Goal: Information Seeking & Learning: Learn about a topic

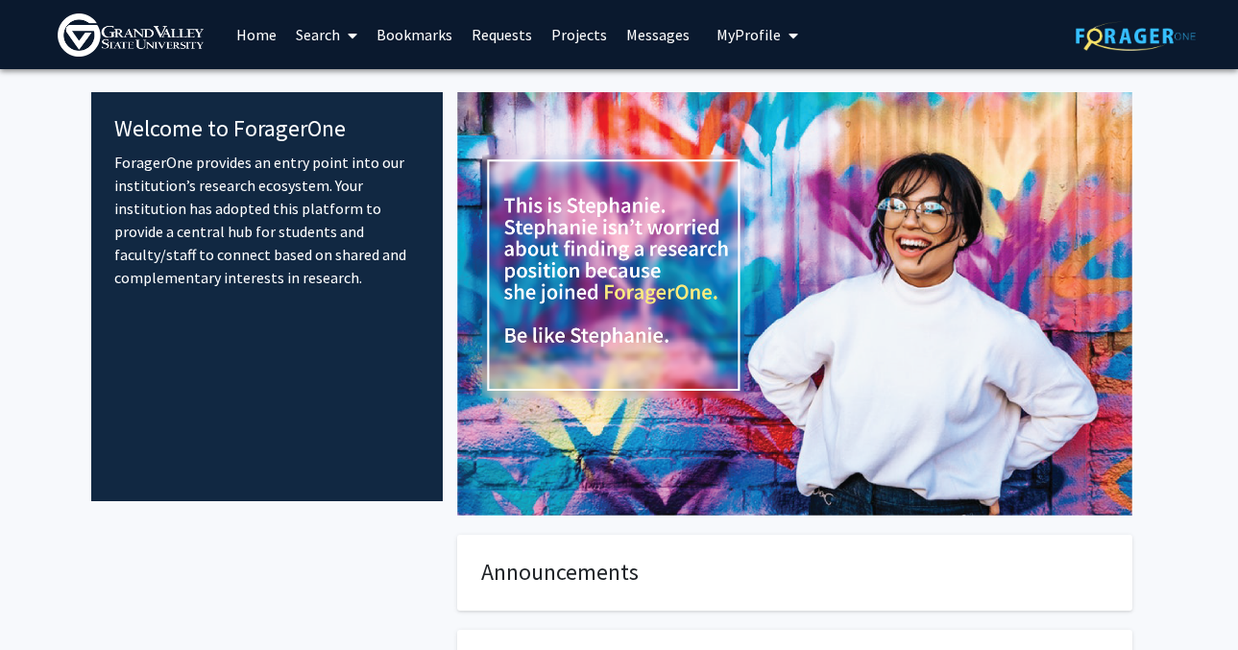
click at [240, 33] on link "Home" at bounding box center [257, 34] width 60 height 67
click at [1146, 36] on img at bounding box center [1136, 36] width 120 height 30
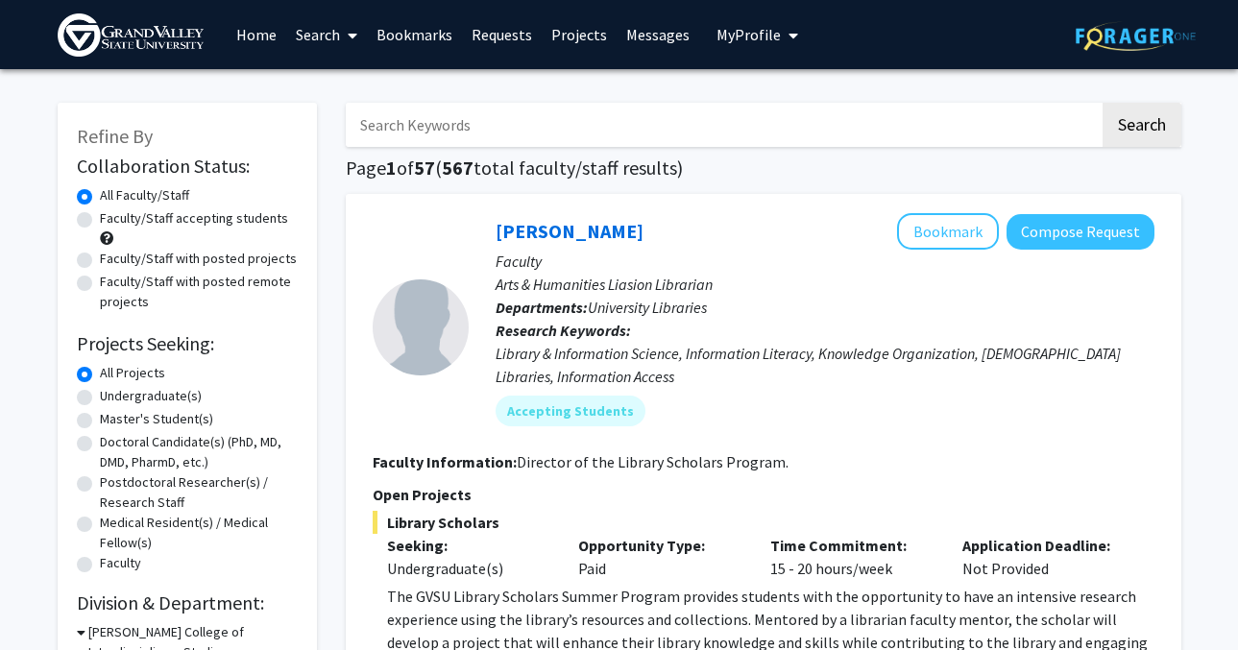
click at [130, 406] on label "Undergraduate(s)" at bounding box center [151, 396] width 102 height 20
click at [112, 399] on input "Undergraduate(s)" at bounding box center [106, 392] width 12 height 12
radio input "true"
click at [711, 46] on button "My Profile" at bounding box center [757, 34] width 93 height 69
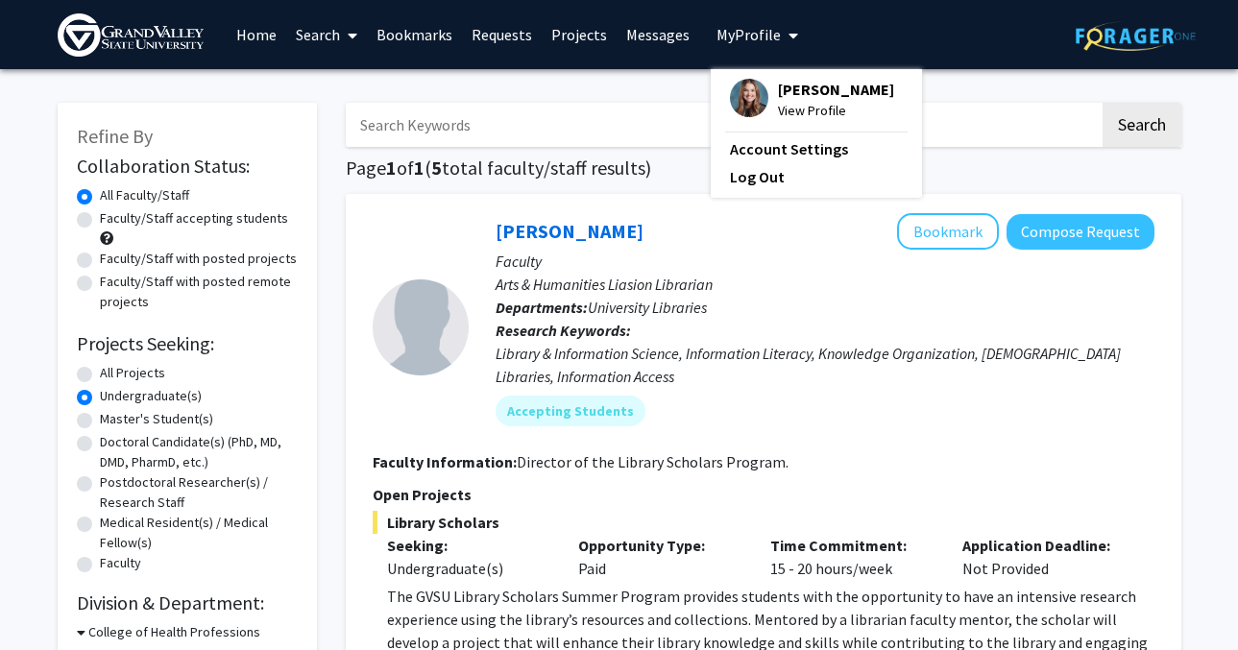
click at [753, 42] on span "My Profile" at bounding box center [749, 34] width 64 height 19
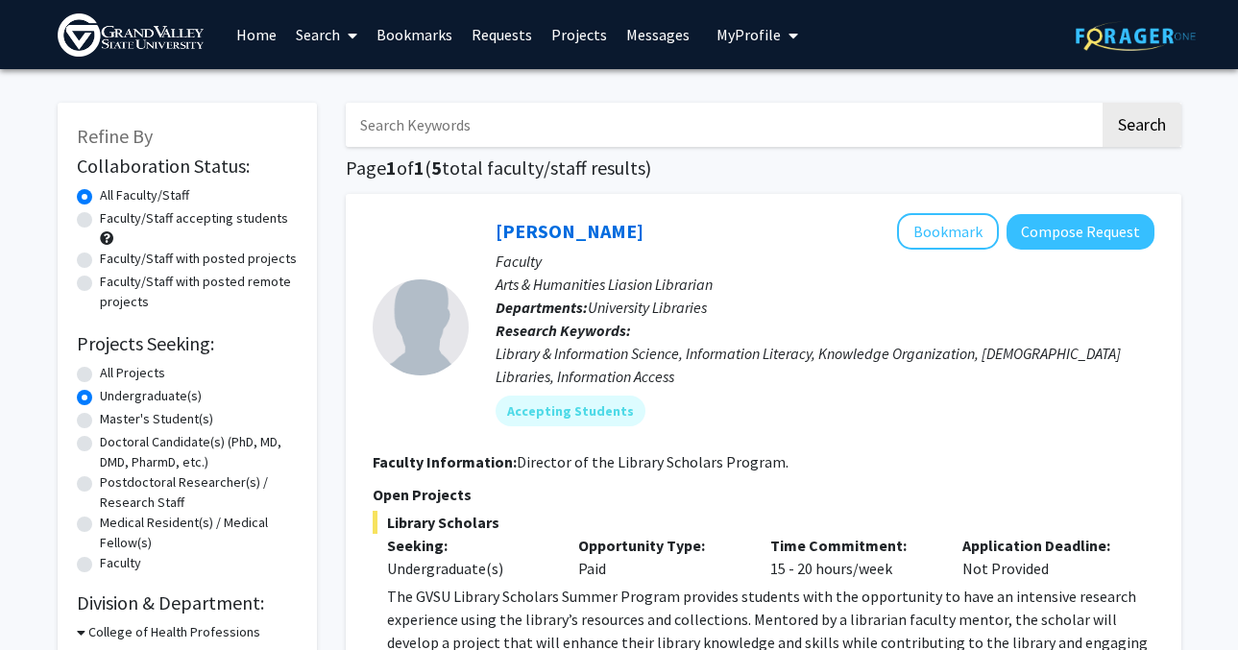
click at [325, 36] on link "Search" at bounding box center [326, 34] width 81 height 67
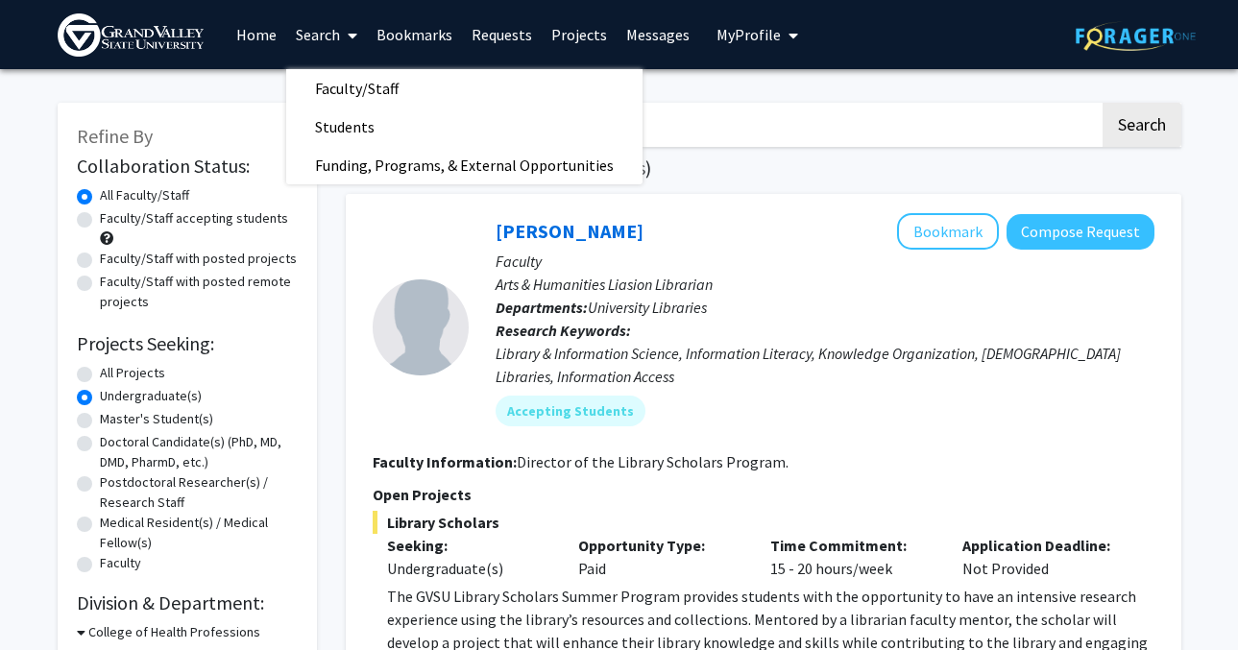
click at [498, 26] on link "Requests" at bounding box center [502, 34] width 80 height 67
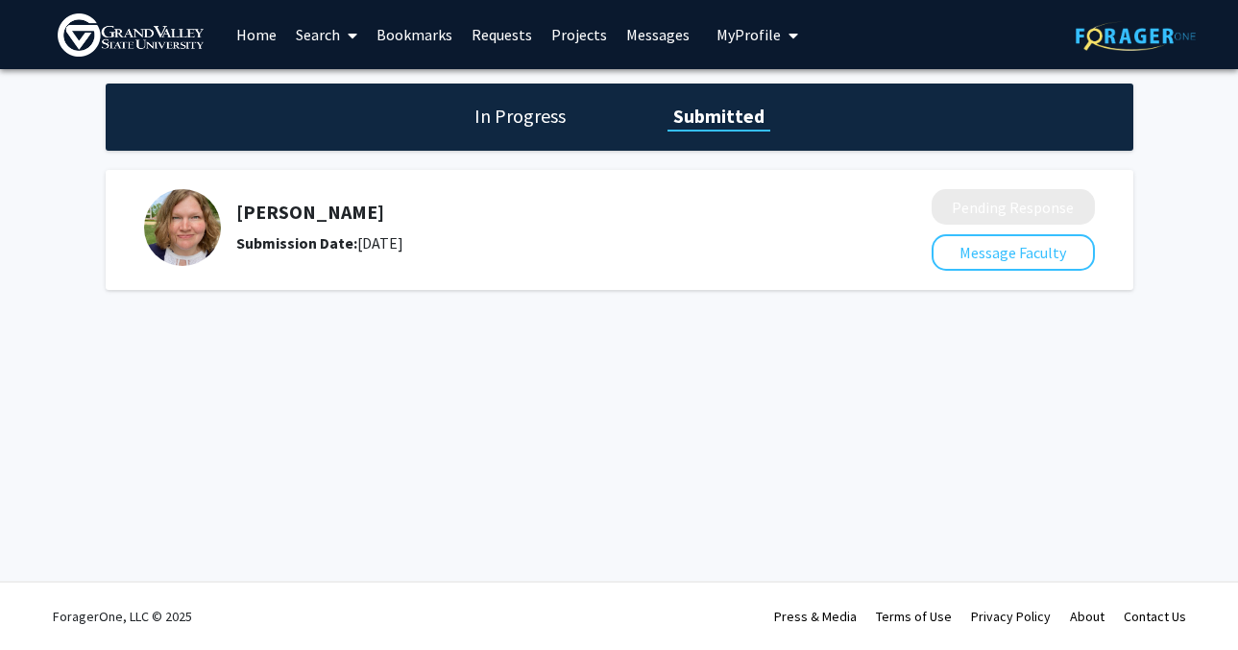
click at [505, 23] on link "Requests" at bounding box center [502, 34] width 80 height 67
click at [555, 36] on link "Projects" at bounding box center [579, 34] width 75 height 67
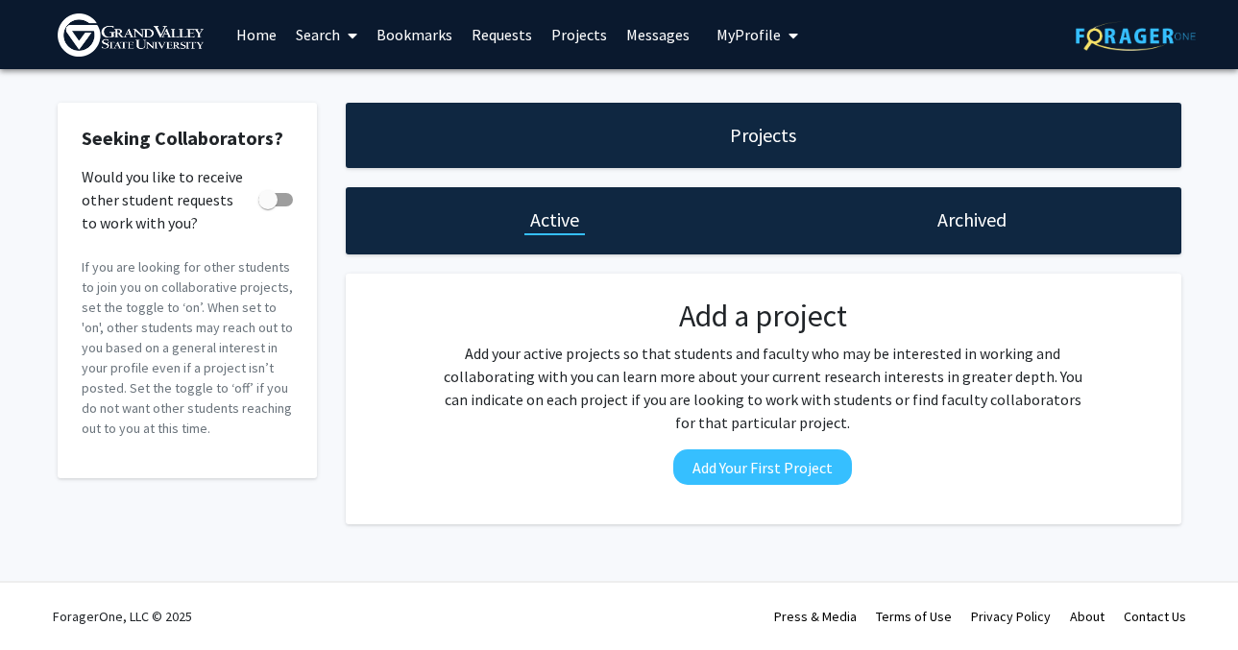
click at [620, 33] on link "Messages" at bounding box center [658, 34] width 83 height 67
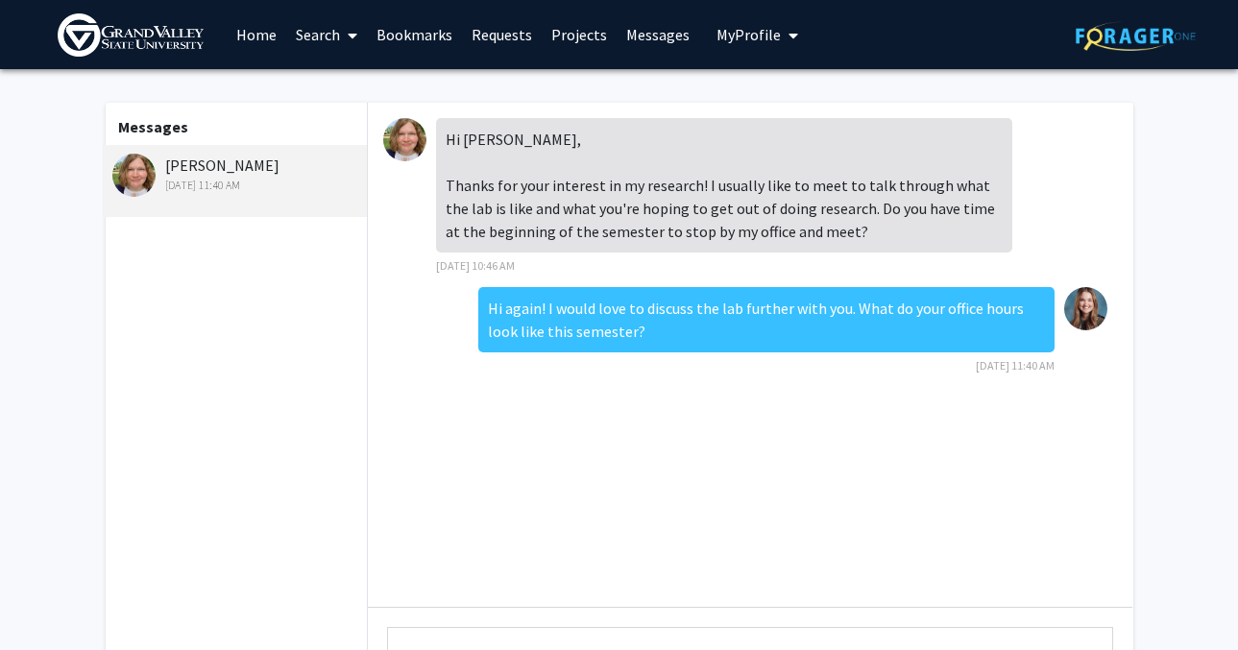
click at [740, 49] on button "My Profile" at bounding box center [757, 34] width 93 height 69
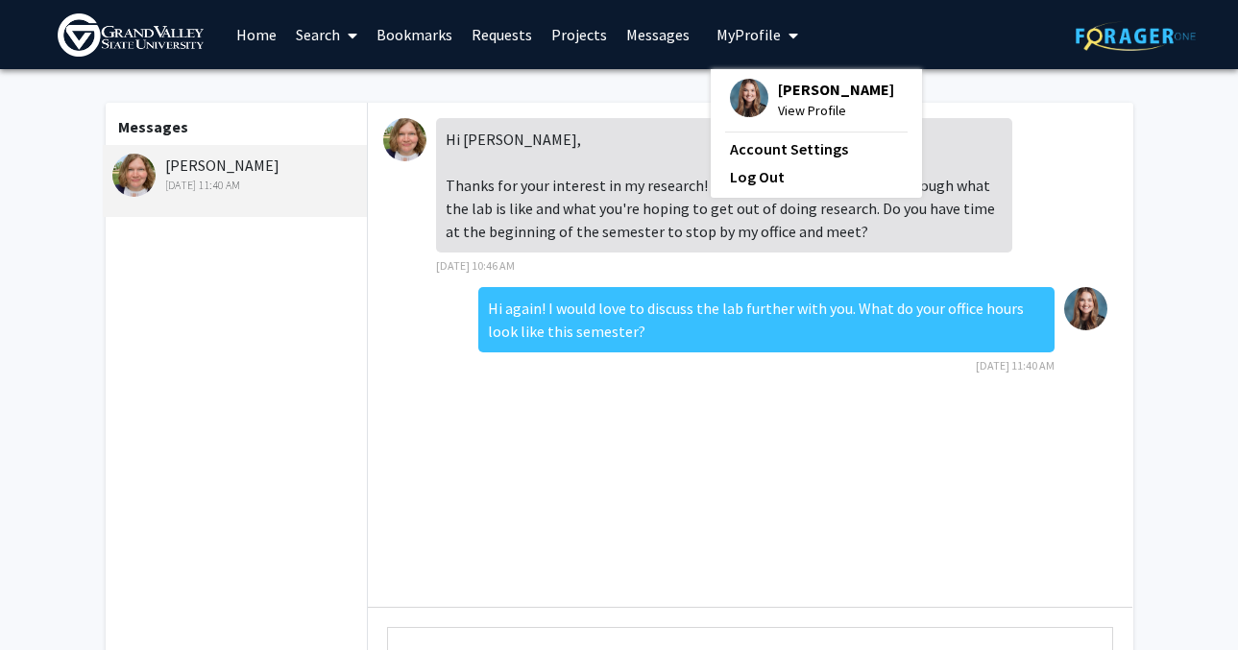
click at [241, 27] on link "Home" at bounding box center [257, 34] width 60 height 67
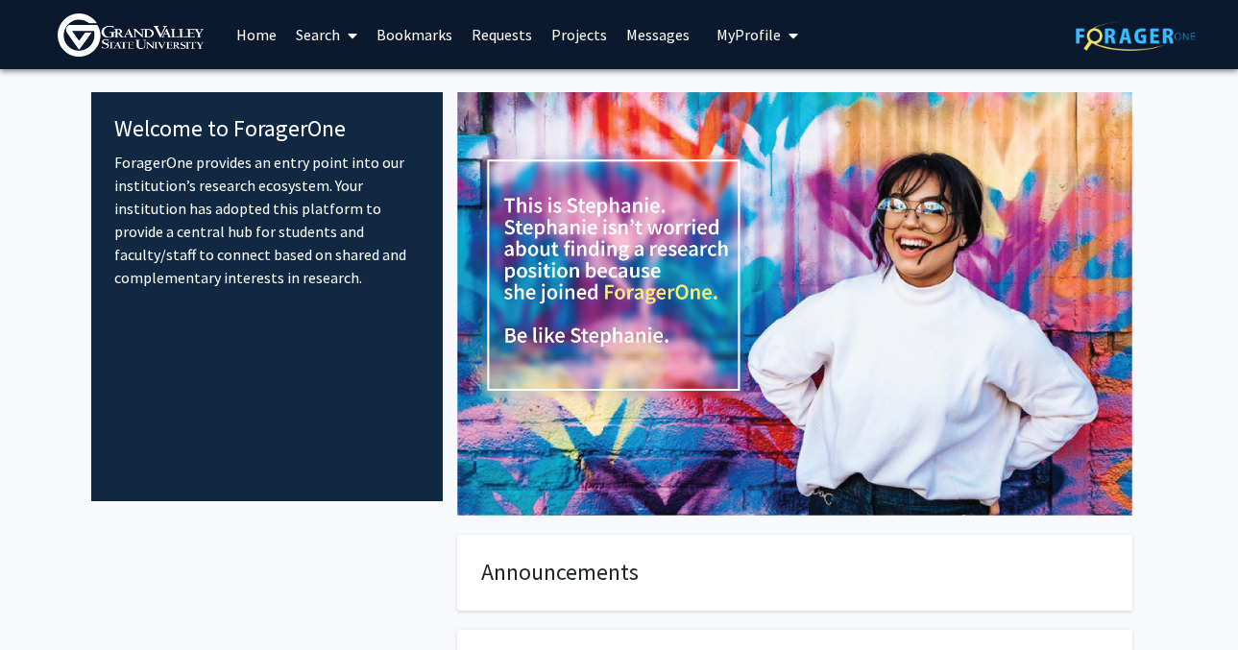
click at [509, 42] on link "Requests" at bounding box center [502, 34] width 80 height 67
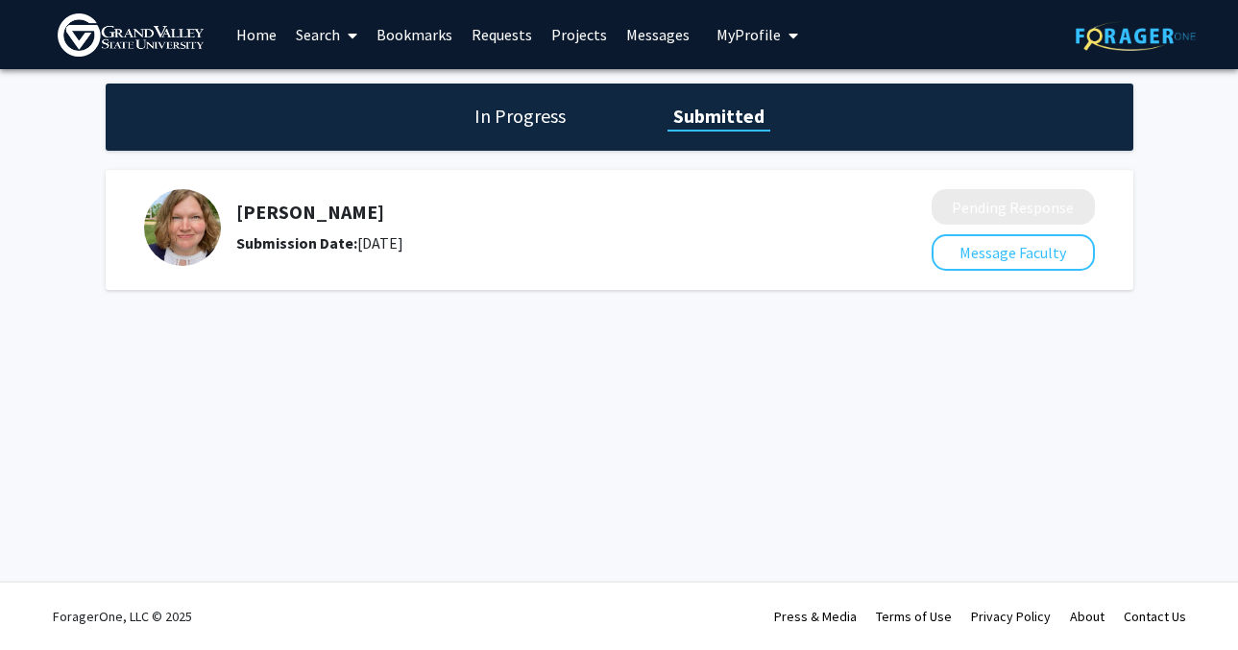
click at [270, 25] on link "Home" at bounding box center [257, 34] width 60 height 67
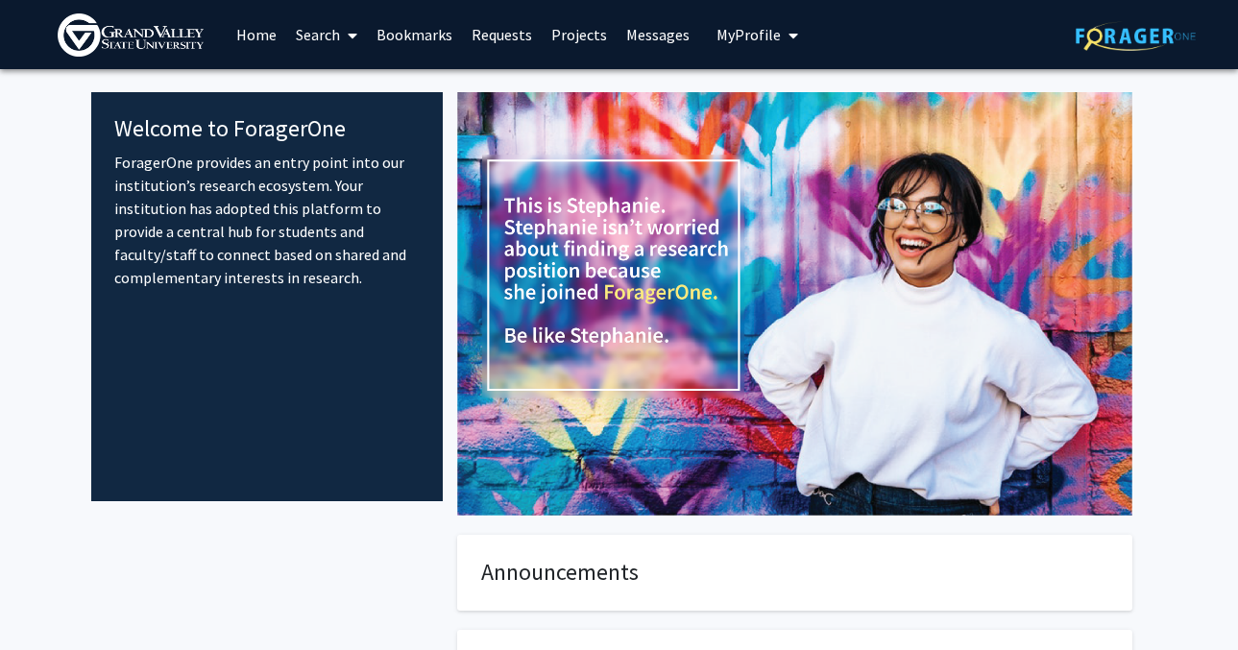
click at [319, 34] on link "Search" at bounding box center [326, 34] width 81 height 67
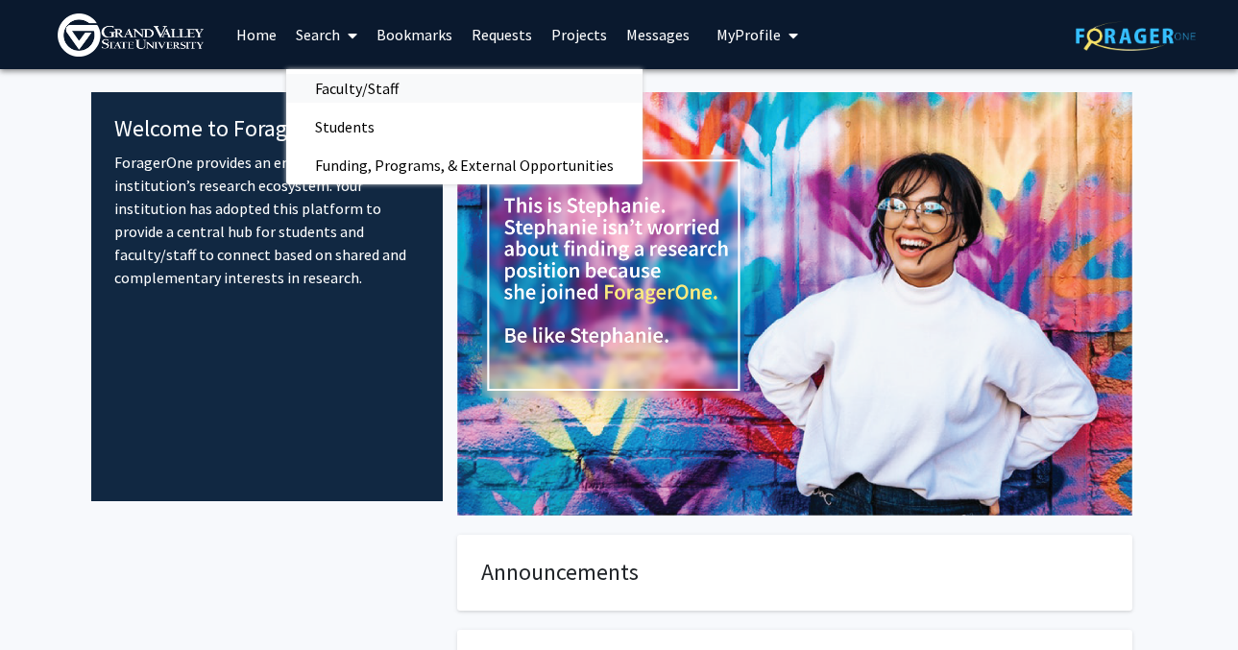
click at [335, 80] on span "Faculty/Staff" at bounding box center [356, 88] width 141 height 38
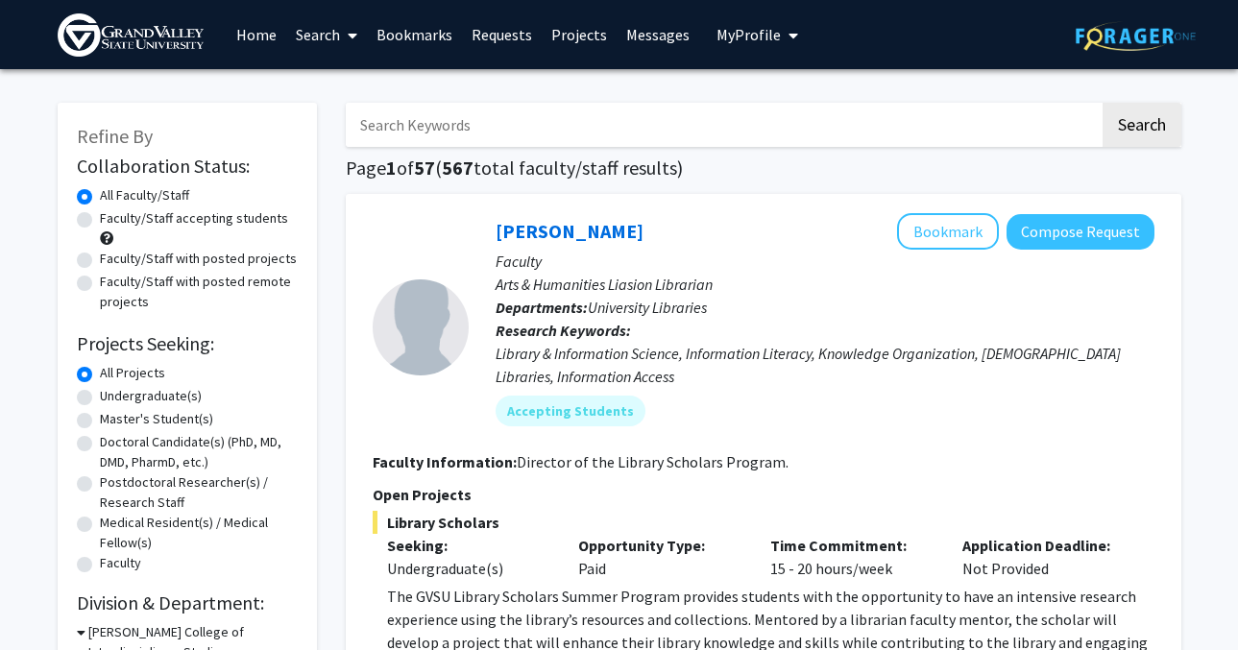
click at [162, 406] on label "Undergraduate(s)" at bounding box center [151, 396] width 102 height 20
click at [112, 399] on input "Undergraduate(s)" at bounding box center [106, 392] width 12 height 12
radio input "true"
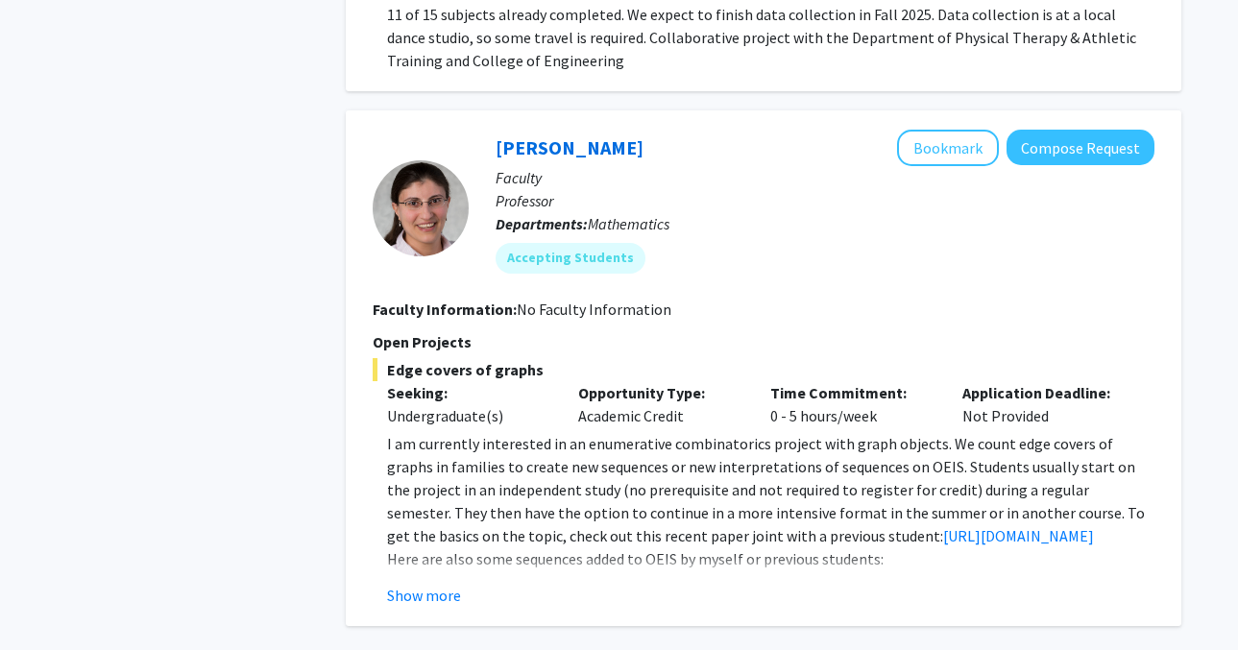
scroll to position [2786, 0]
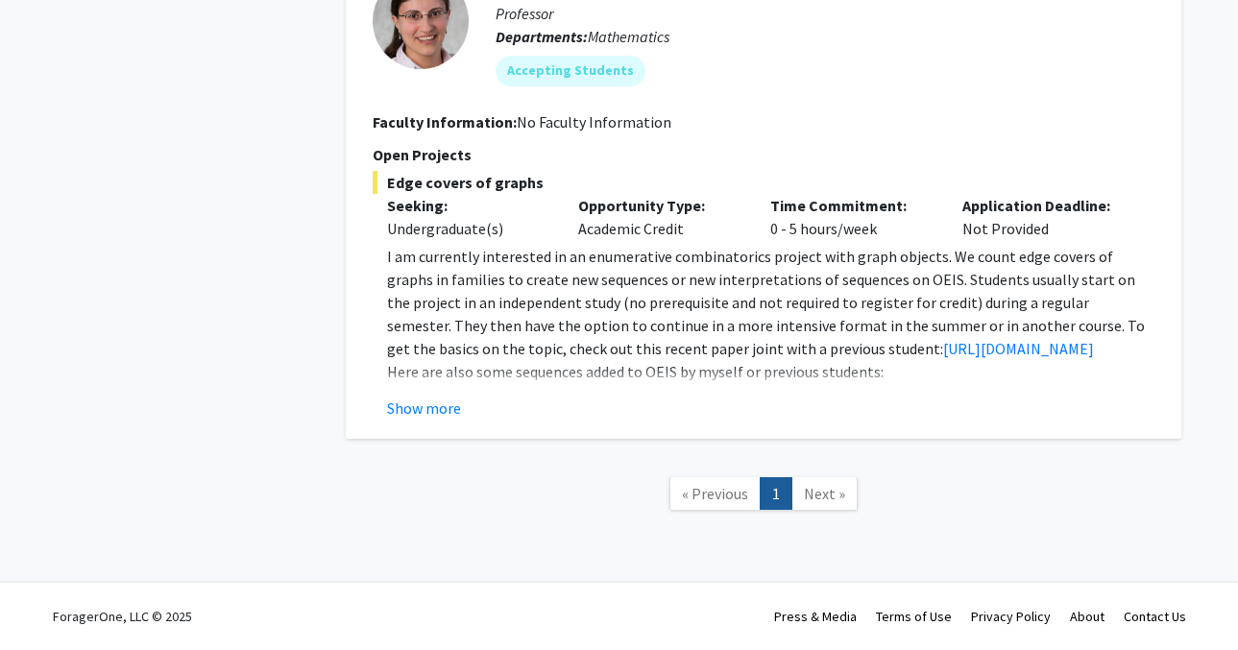
scroll to position [3908, 0]
click at [816, 487] on span "Next »" at bounding box center [824, 493] width 41 height 19
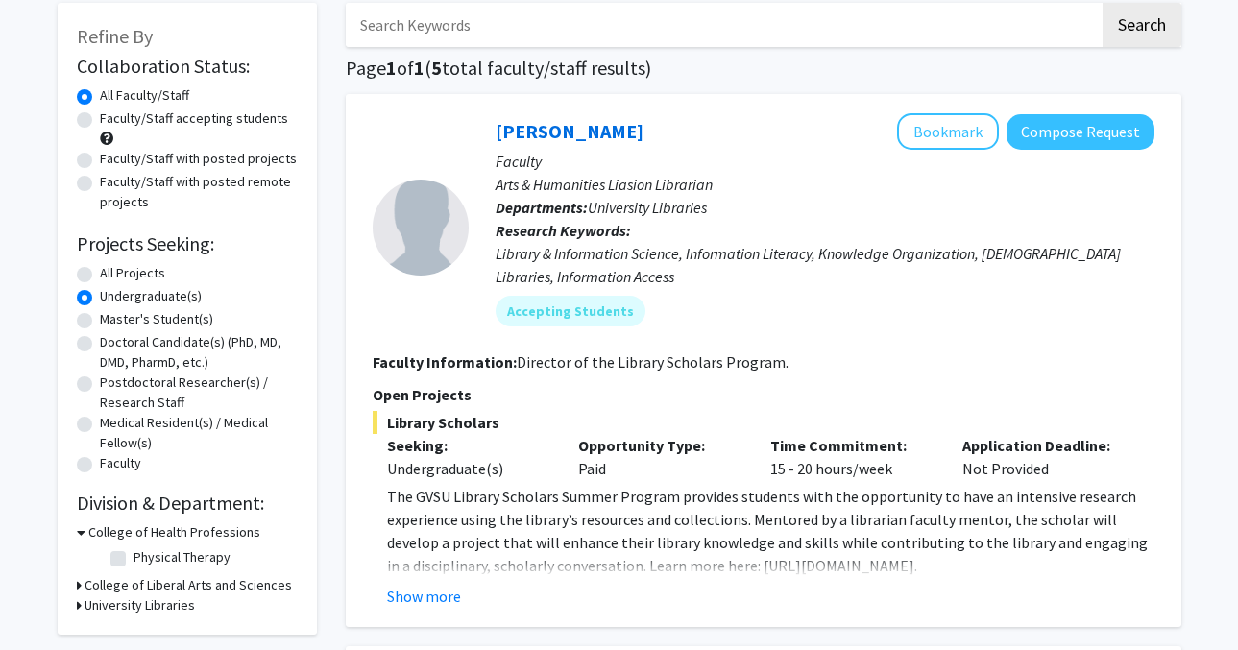
scroll to position [0, 0]
